Goal: Task Accomplishment & Management: Manage account settings

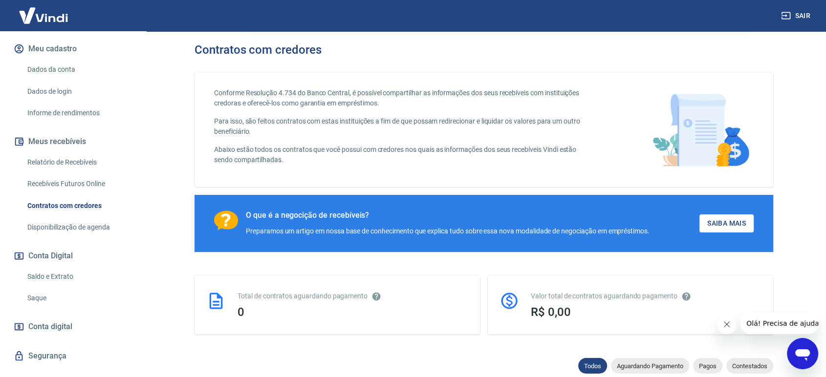
scroll to position [163, 0]
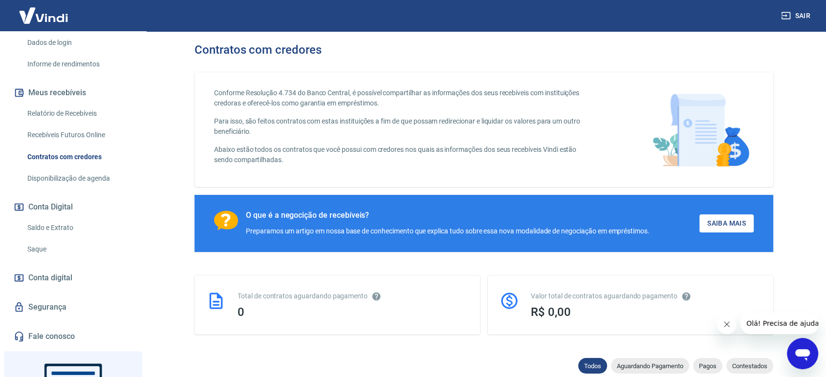
click at [52, 225] on link "Saldo e Extrato" at bounding box center [78, 228] width 111 height 20
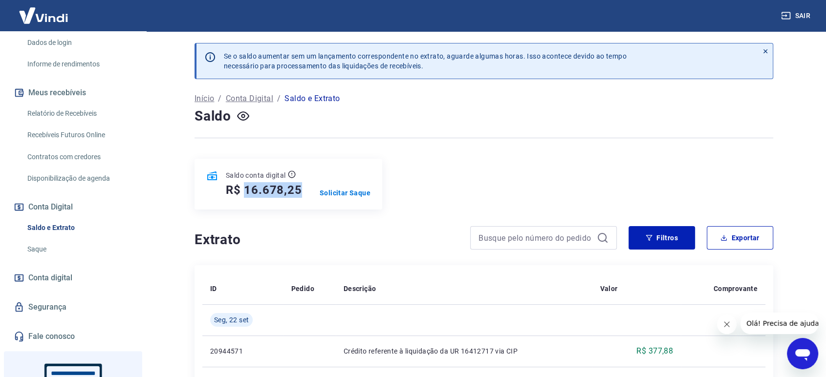
drag, startPoint x: 245, startPoint y: 188, endPoint x: 308, endPoint y: 189, distance: 62.1
click at [308, 189] on div "Saldo conta digital R$ 16.678,25 Solicitar Saque" at bounding box center [289, 184] width 188 height 51
copy h5 "16.678,25"
click at [340, 192] on p "Solicitar Saque" at bounding box center [345, 193] width 51 height 10
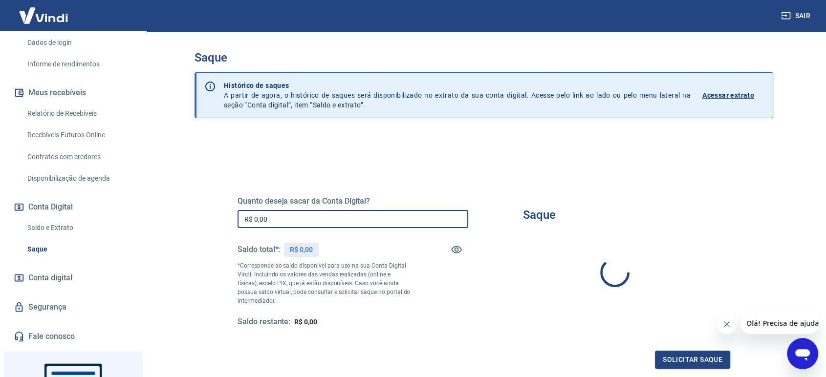
click at [300, 219] on input "R$ 0,00" at bounding box center [353, 219] width 231 height 18
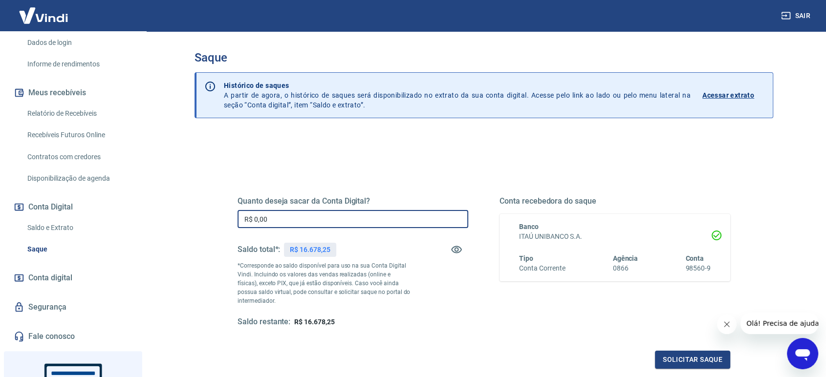
drag, startPoint x: 297, startPoint y: 216, endPoint x: 226, endPoint y: 206, distance: 72.1
click at [226, 206] on div "Quanto deseja sacar da Conta Digital? R$ 0,00 ​ Saldo total*: R$ 16.678,25 *Cor…" at bounding box center [484, 267] width 516 height 227
paste input "16.678,25"
type input "R$ 16.678,25"
click at [413, 296] on div "Quanto deseja sacar da Conta Digital? R$ 16.678,25 ​ Saldo total*: R$ 16.678,25…" at bounding box center [353, 262] width 231 height 131
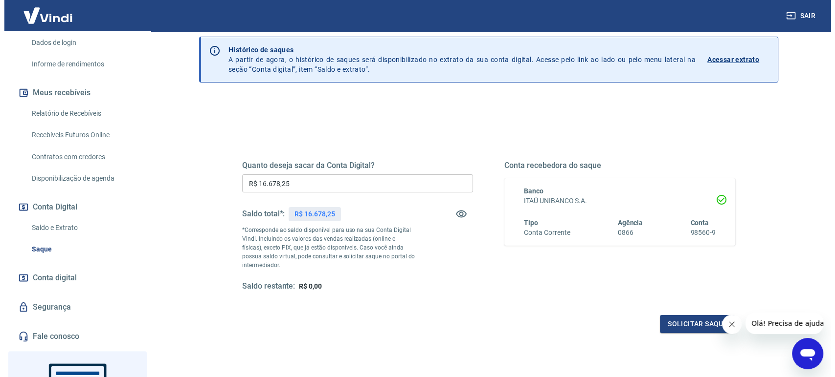
scroll to position [106, 0]
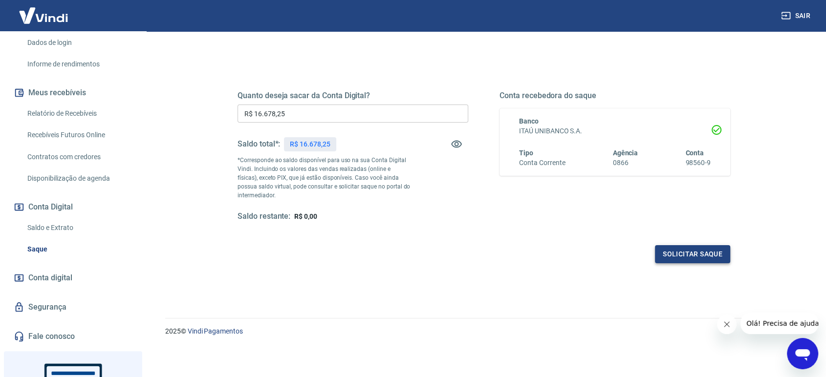
click at [691, 255] on button "Solicitar saque" at bounding box center [692, 254] width 75 height 18
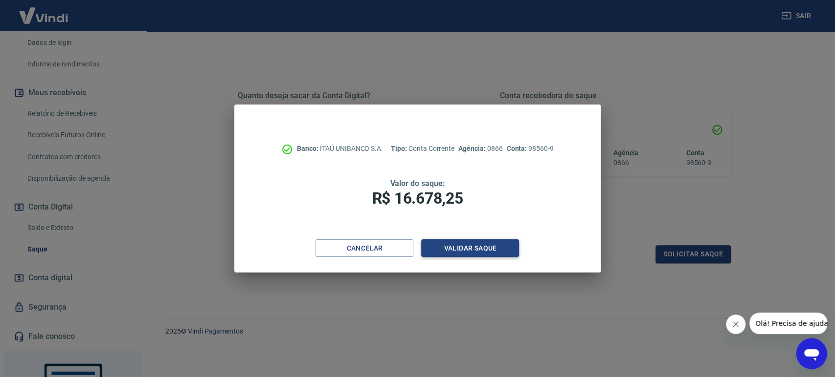
click at [485, 245] on button "Validar saque" at bounding box center [470, 249] width 98 height 18
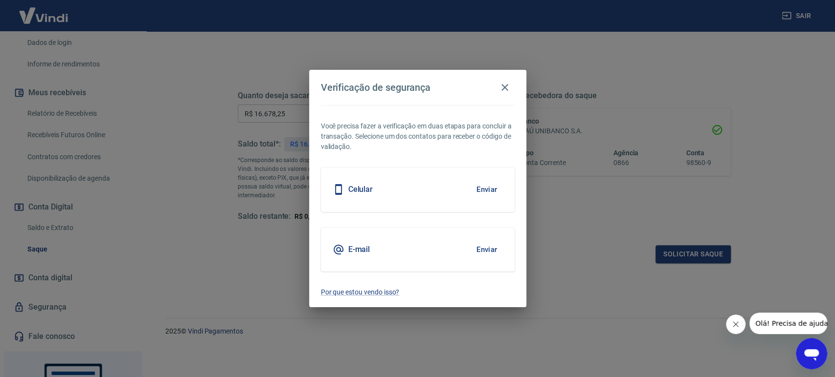
click at [489, 189] on button "Enviar" at bounding box center [487, 189] width 32 height 21
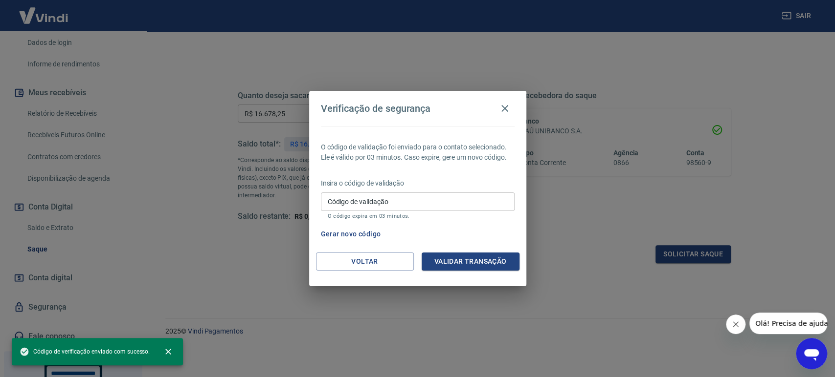
click at [401, 199] on input "Código de validação" at bounding box center [418, 202] width 194 height 18
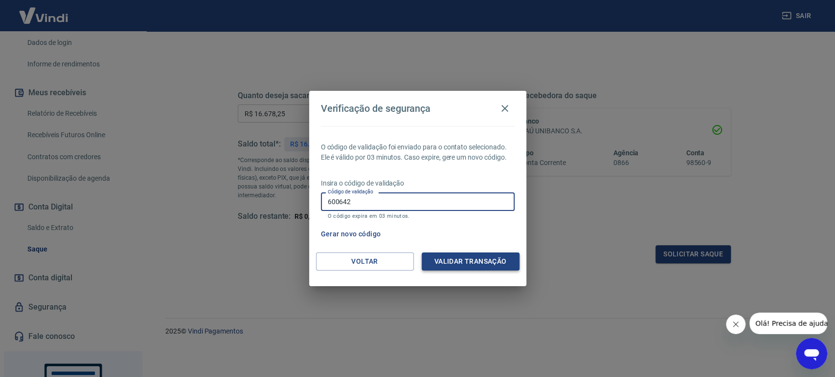
type input "600642"
click at [461, 259] on button "Validar transação" at bounding box center [470, 262] width 98 height 18
